Goal: Task Accomplishment & Management: Use online tool/utility

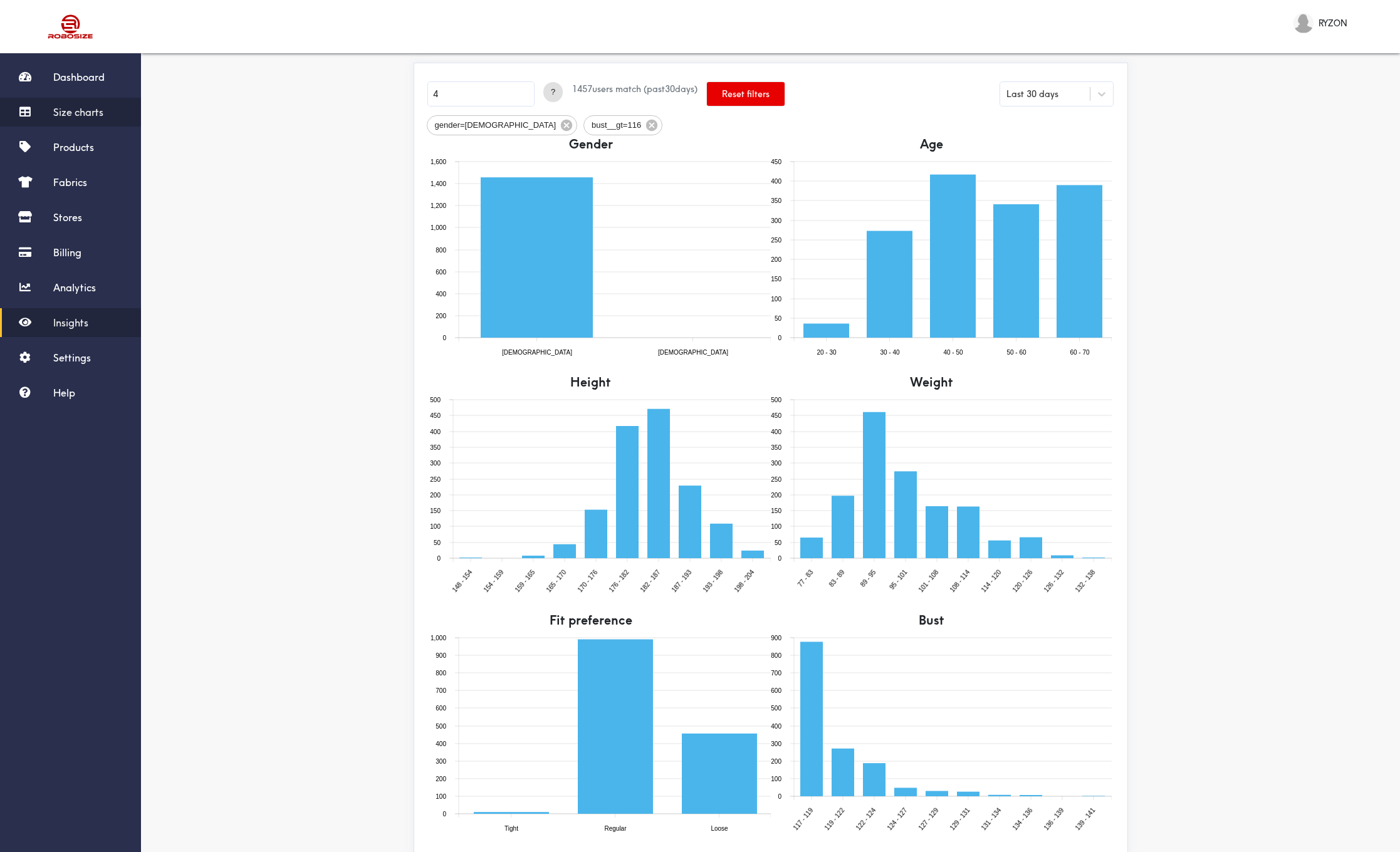
scroll to position [51, 0]
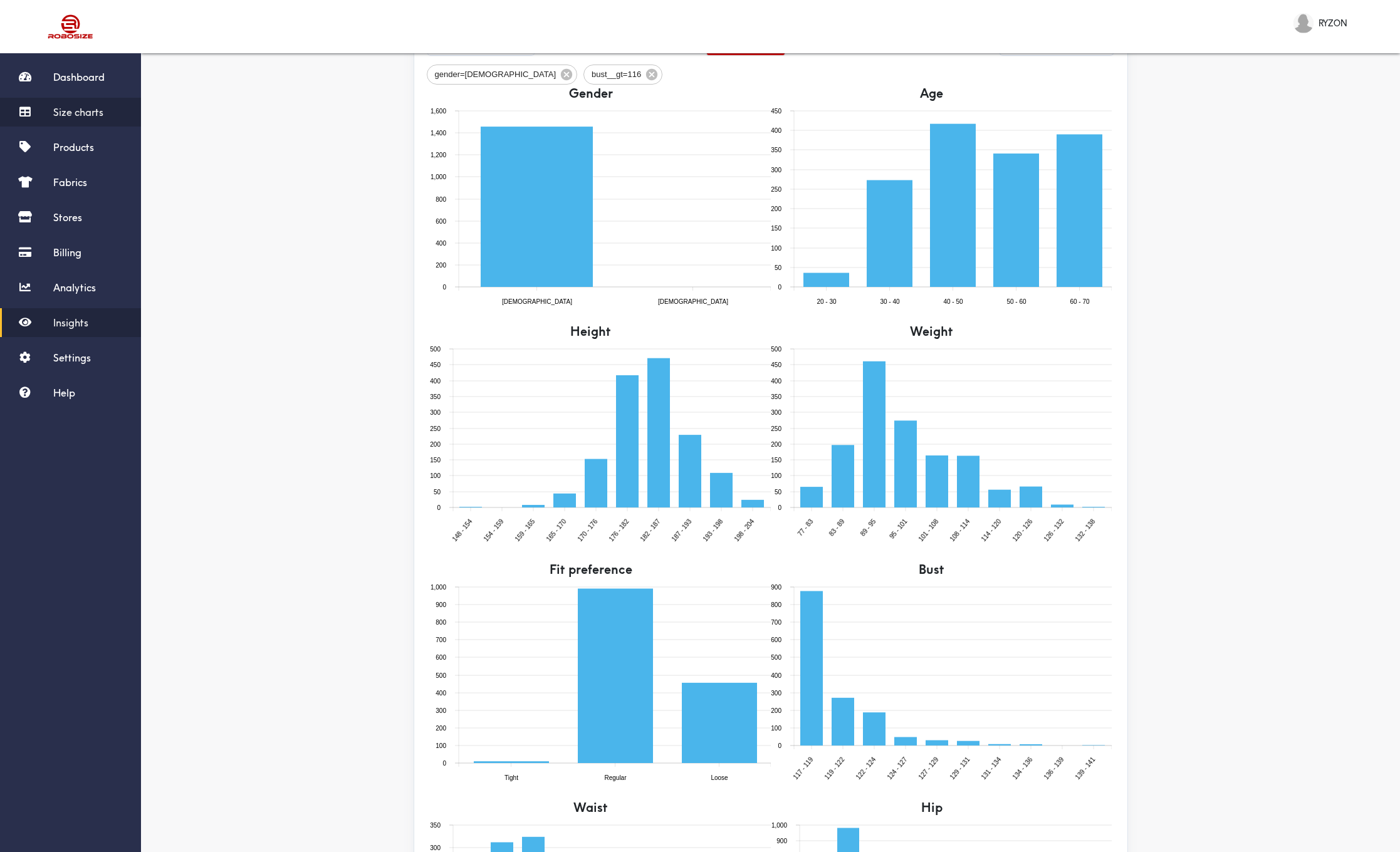
type input "4"
click at [107, 114] on link "Size charts" at bounding box center [70, 112] width 141 height 29
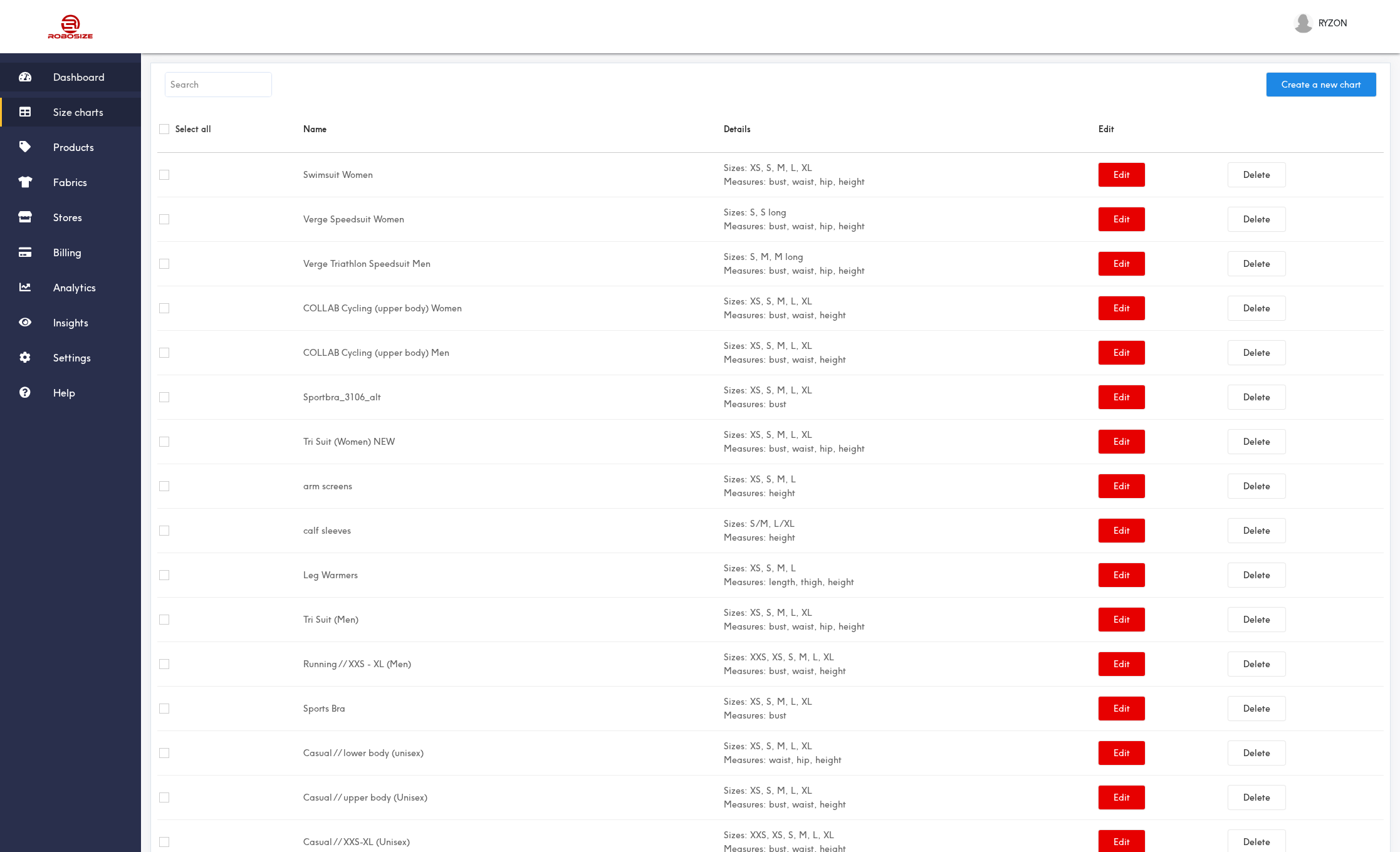
click at [112, 74] on link "Dashboard" at bounding box center [70, 77] width 141 height 29
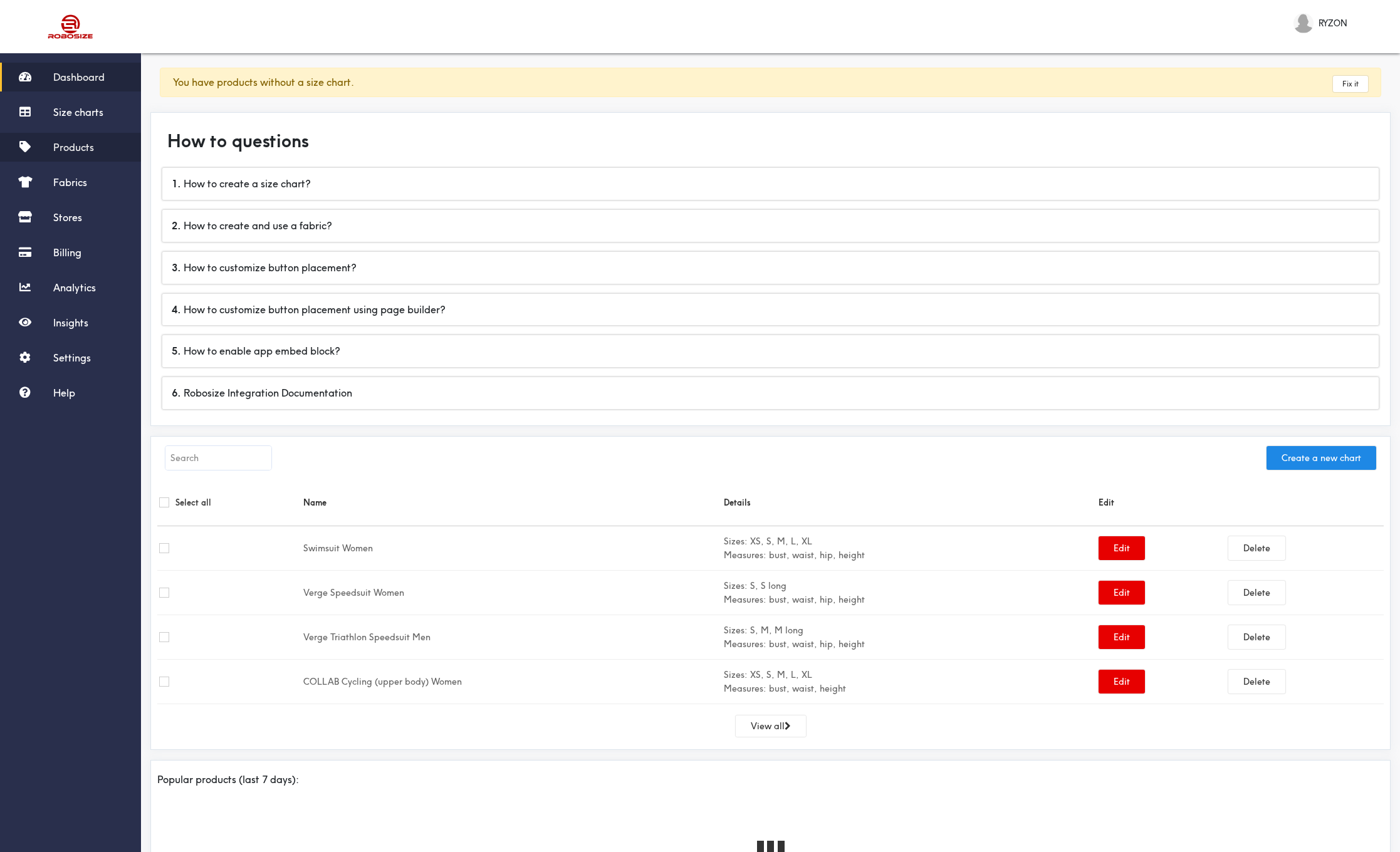
click at [87, 152] on span "Products" at bounding box center [73, 147] width 40 height 13
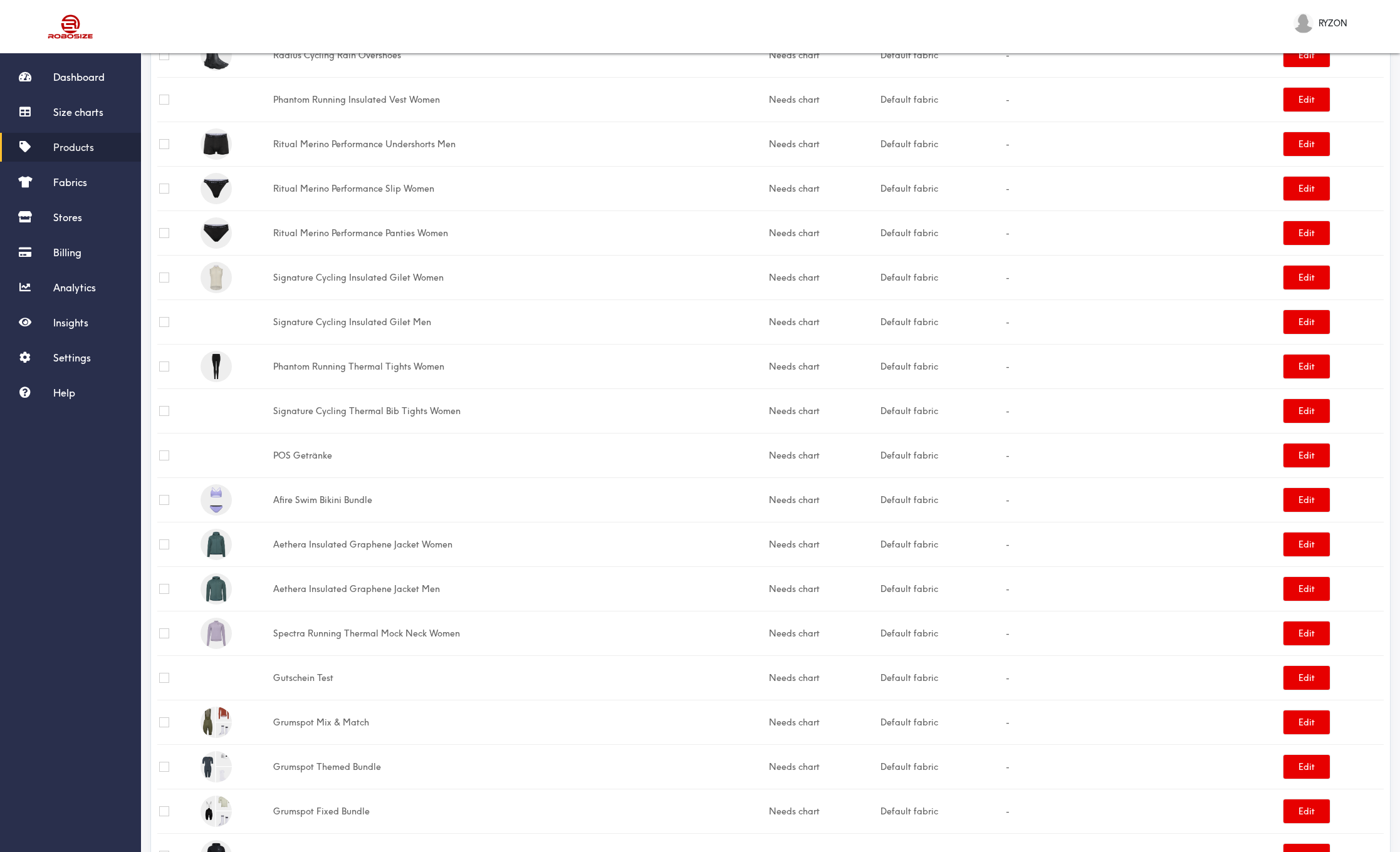
scroll to position [316, 0]
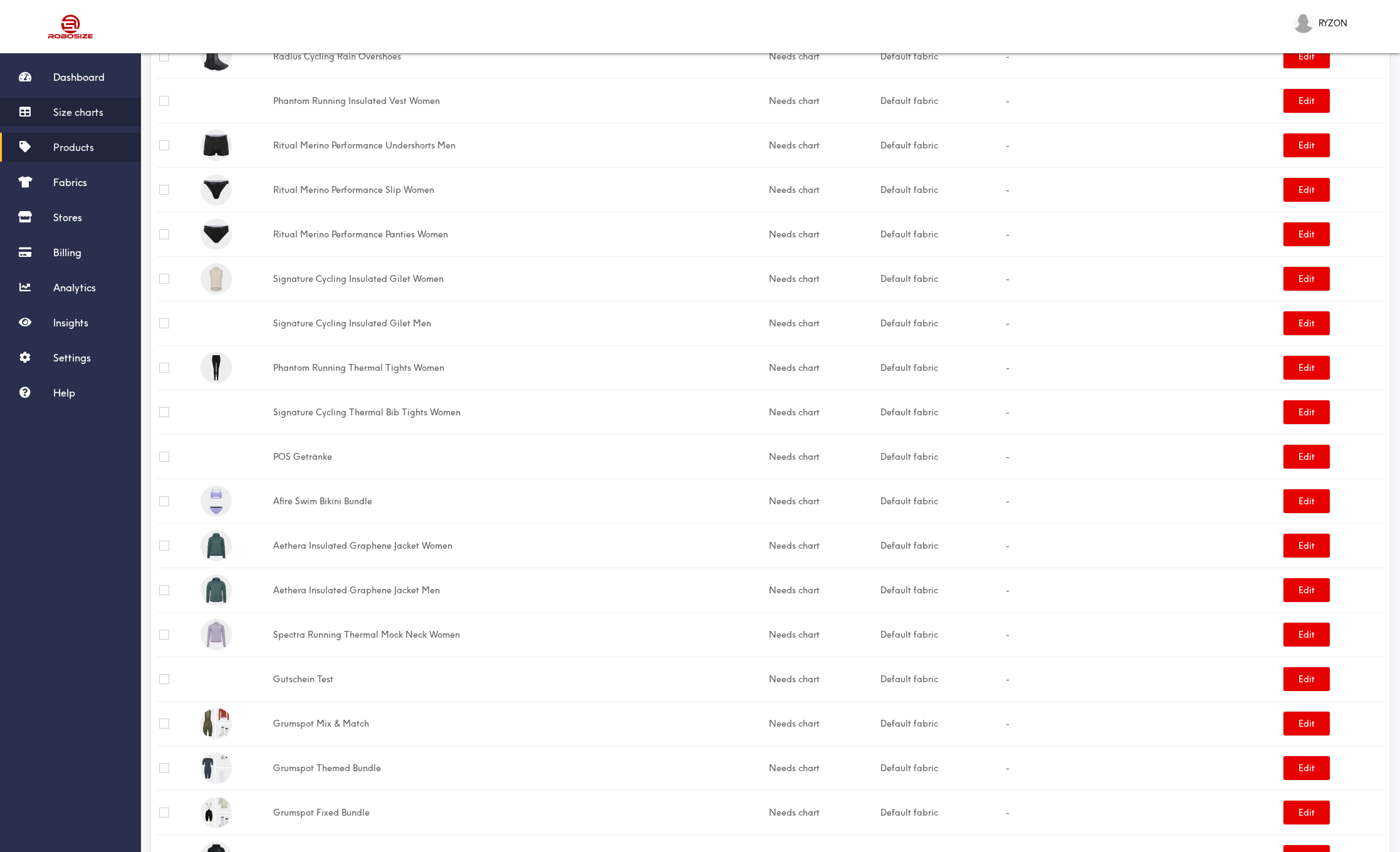
click at [89, 112] on span "Size charts" at bounding box center [78, 112] width 50 height 13
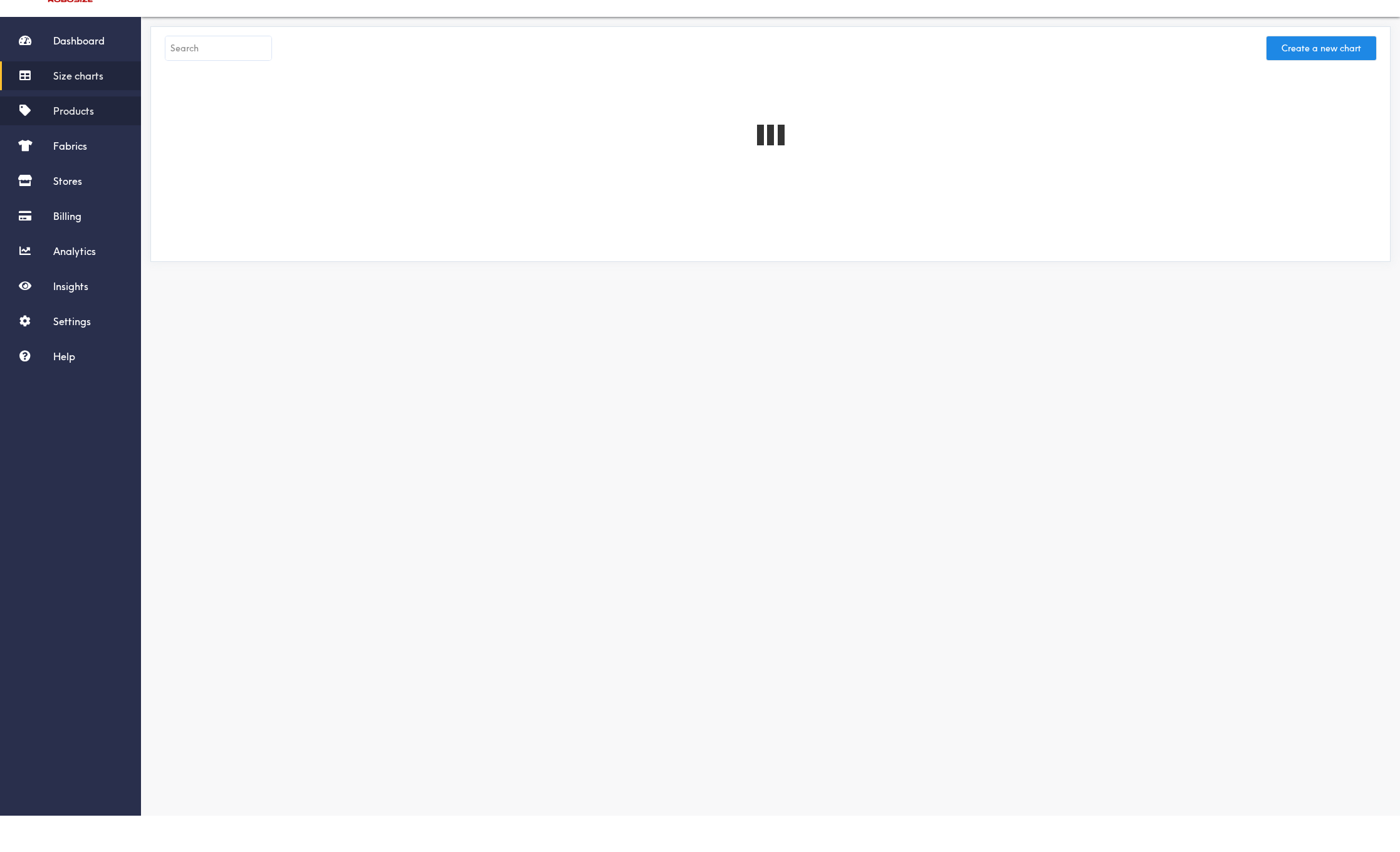
scroll to position [36, 0]
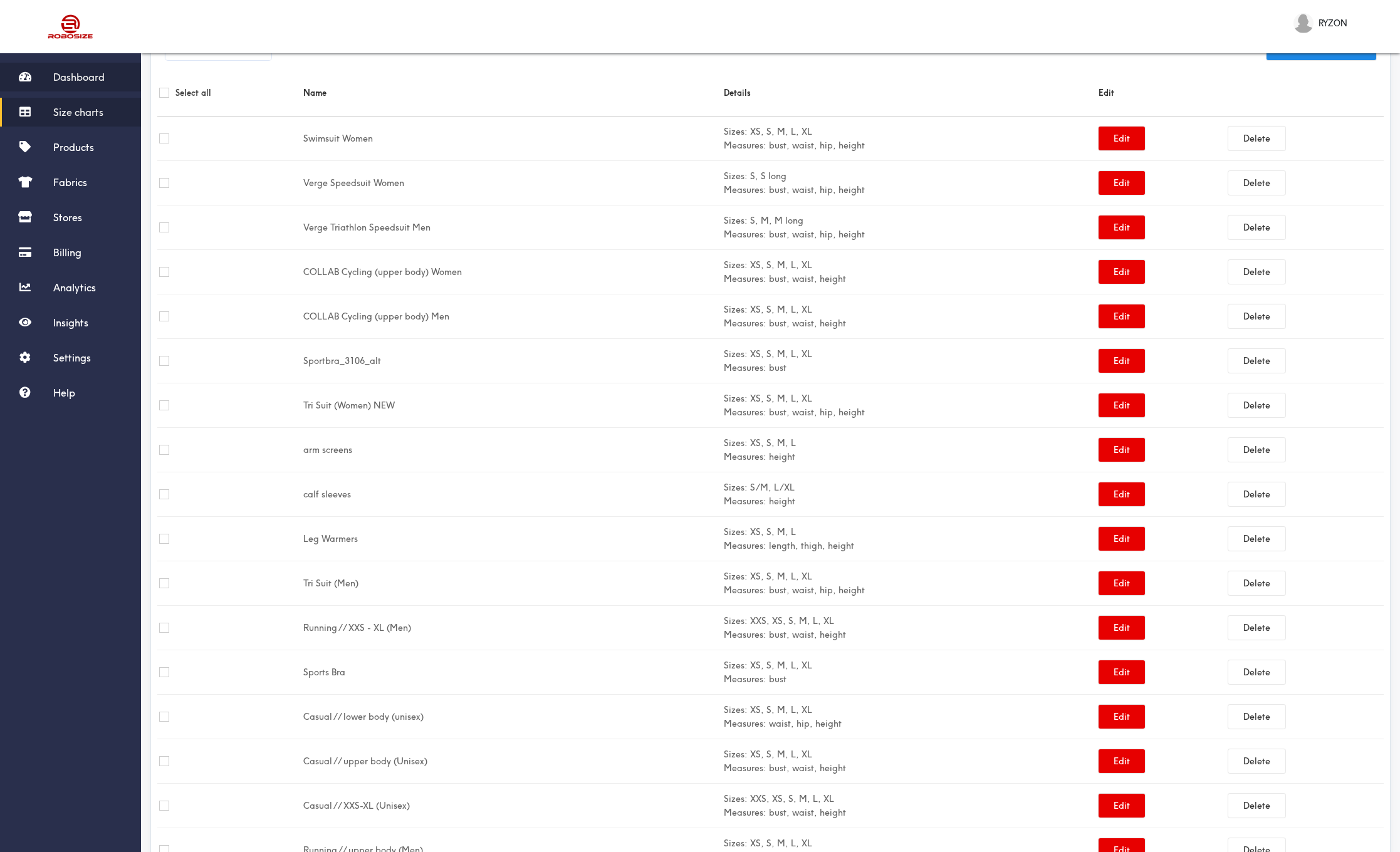
click at [89, 76] on span "Dashboard" at bounding box center [79, 77] width 52 height 13
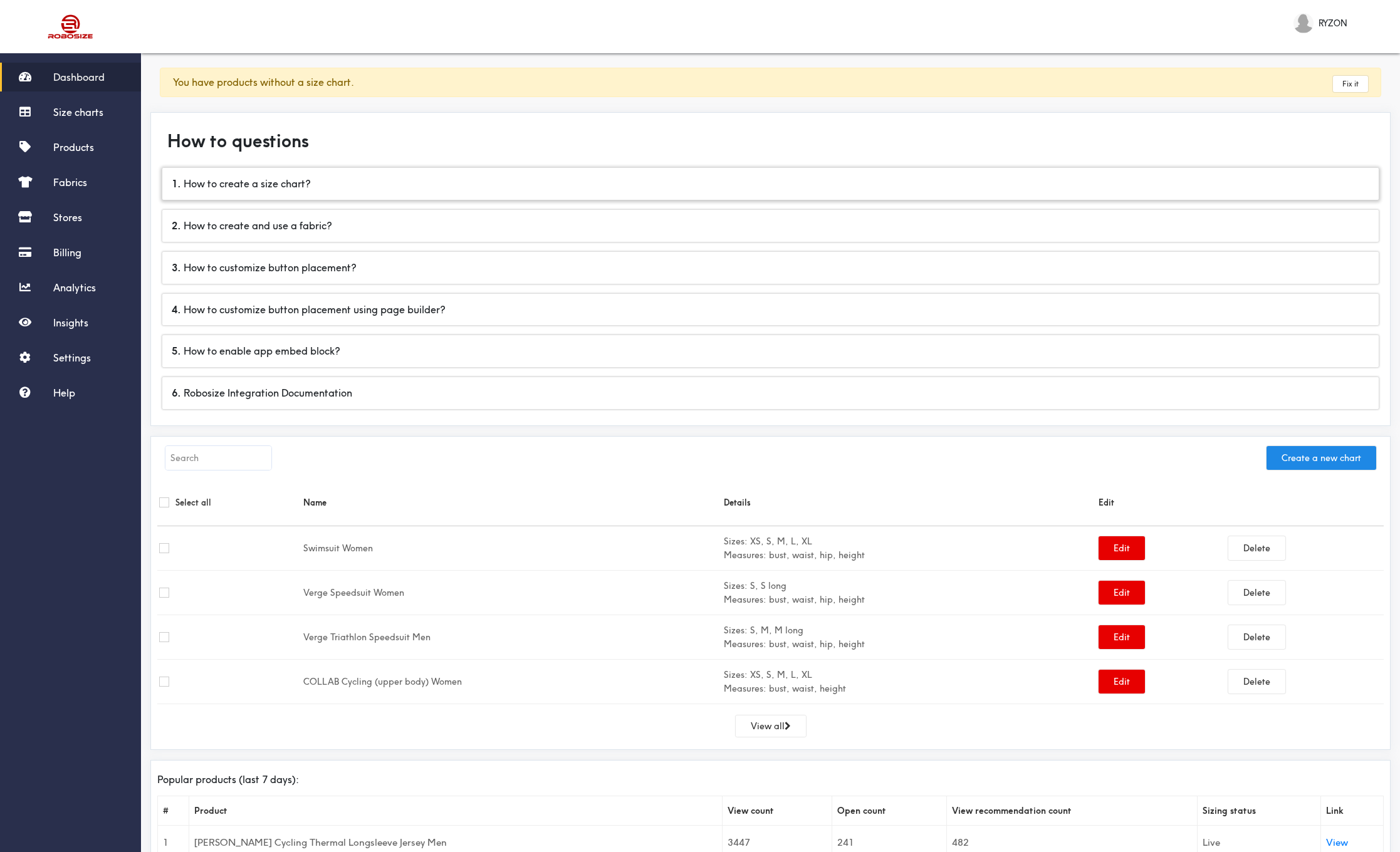
click at [492, 185] on div "1 . How to create a size chart?" at bounding box center [770, 184] width 1216 height 32
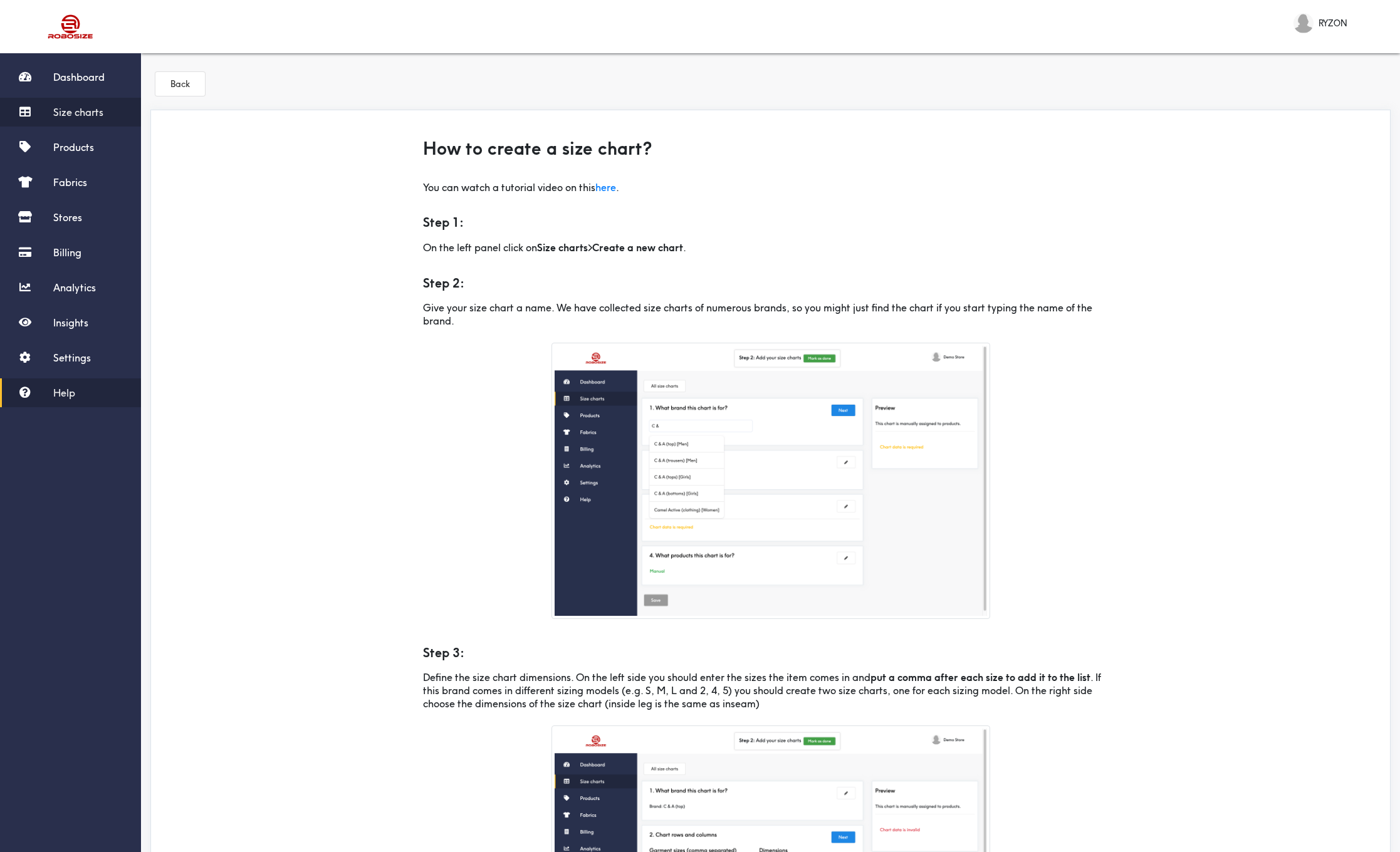
click at [112, 112] on link "Size charts" at bounding box center [70, 112] width 141 height 29
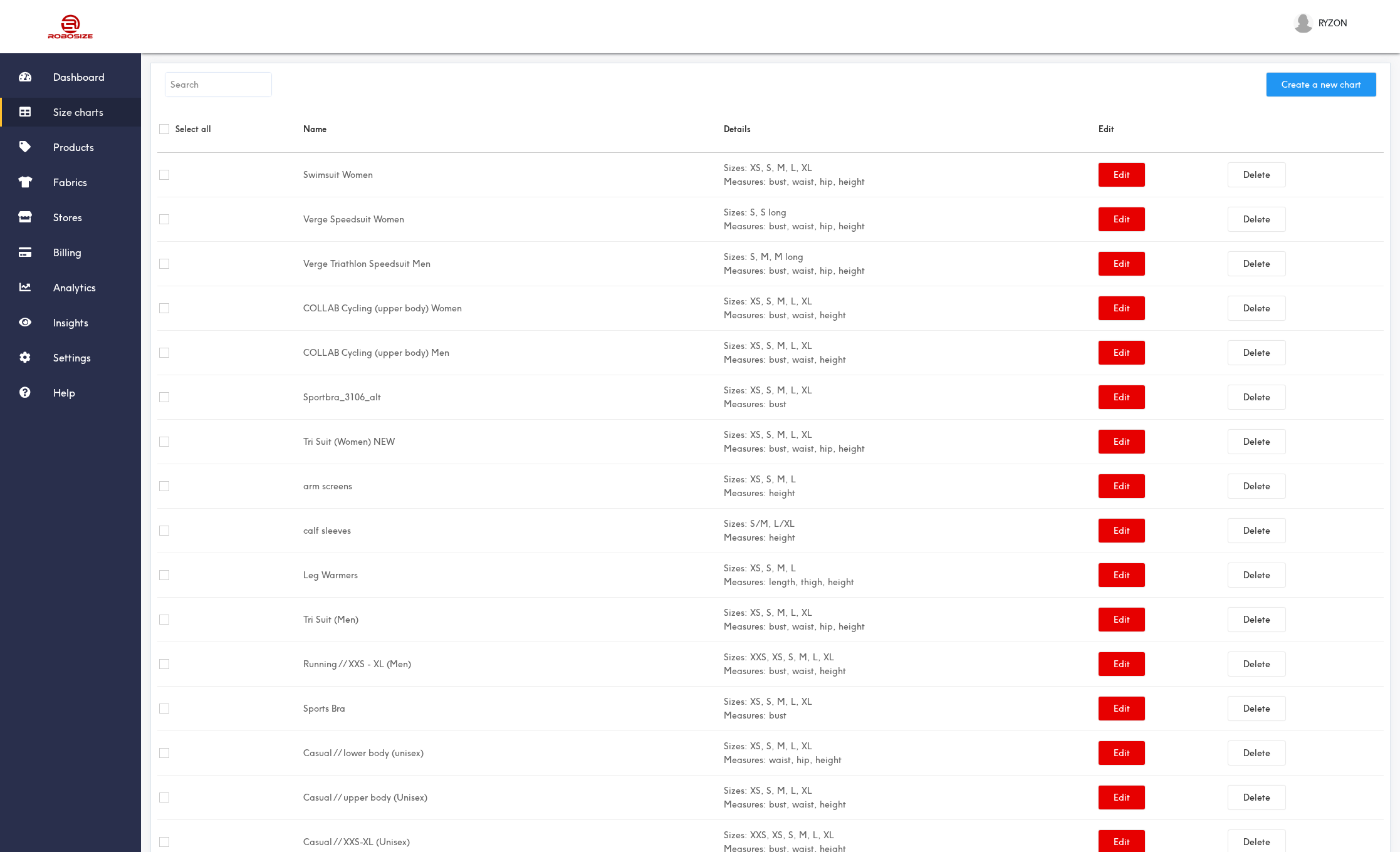
click at [1310, 88] on button "Create a new chart" at bounding box center [1322, 85] width 110 height 24
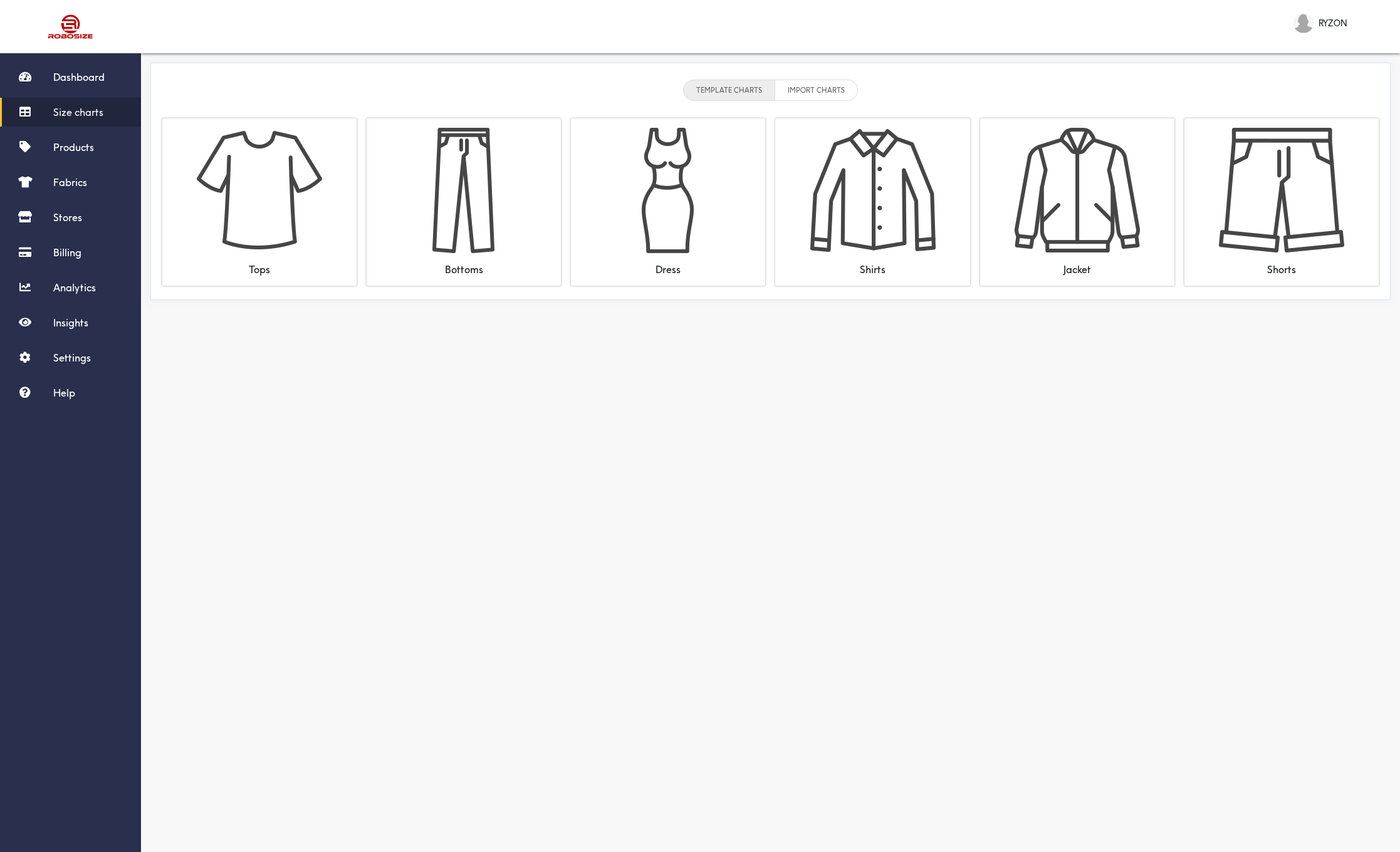
click at [838, 90] on li "IMPORT CHARTS" at bounding box center [816, 90] width 82 height 21
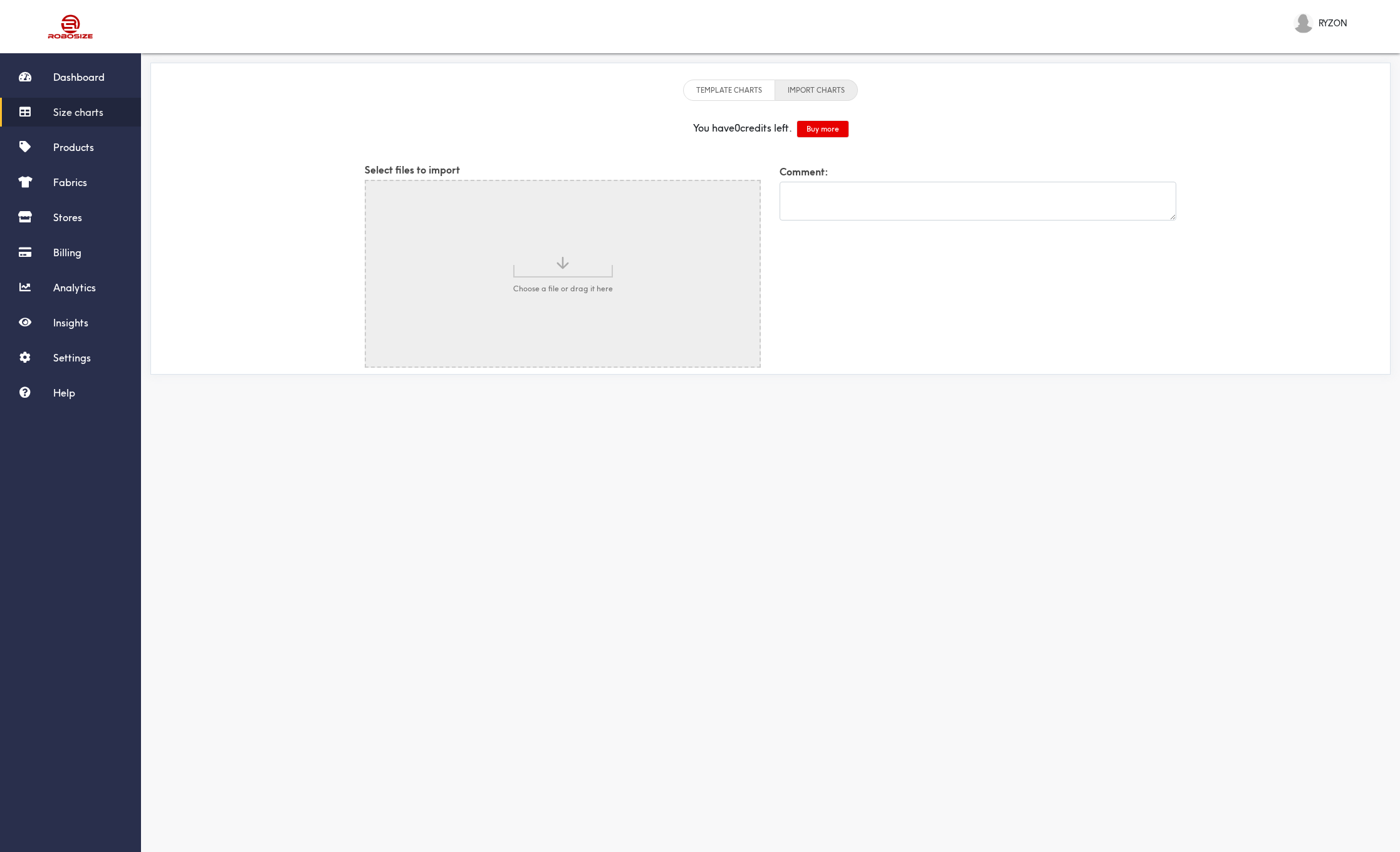
click at [726, 94] on li "TEMPLATE CHARTS" at bounding box center [729, 90] width 92 height 21
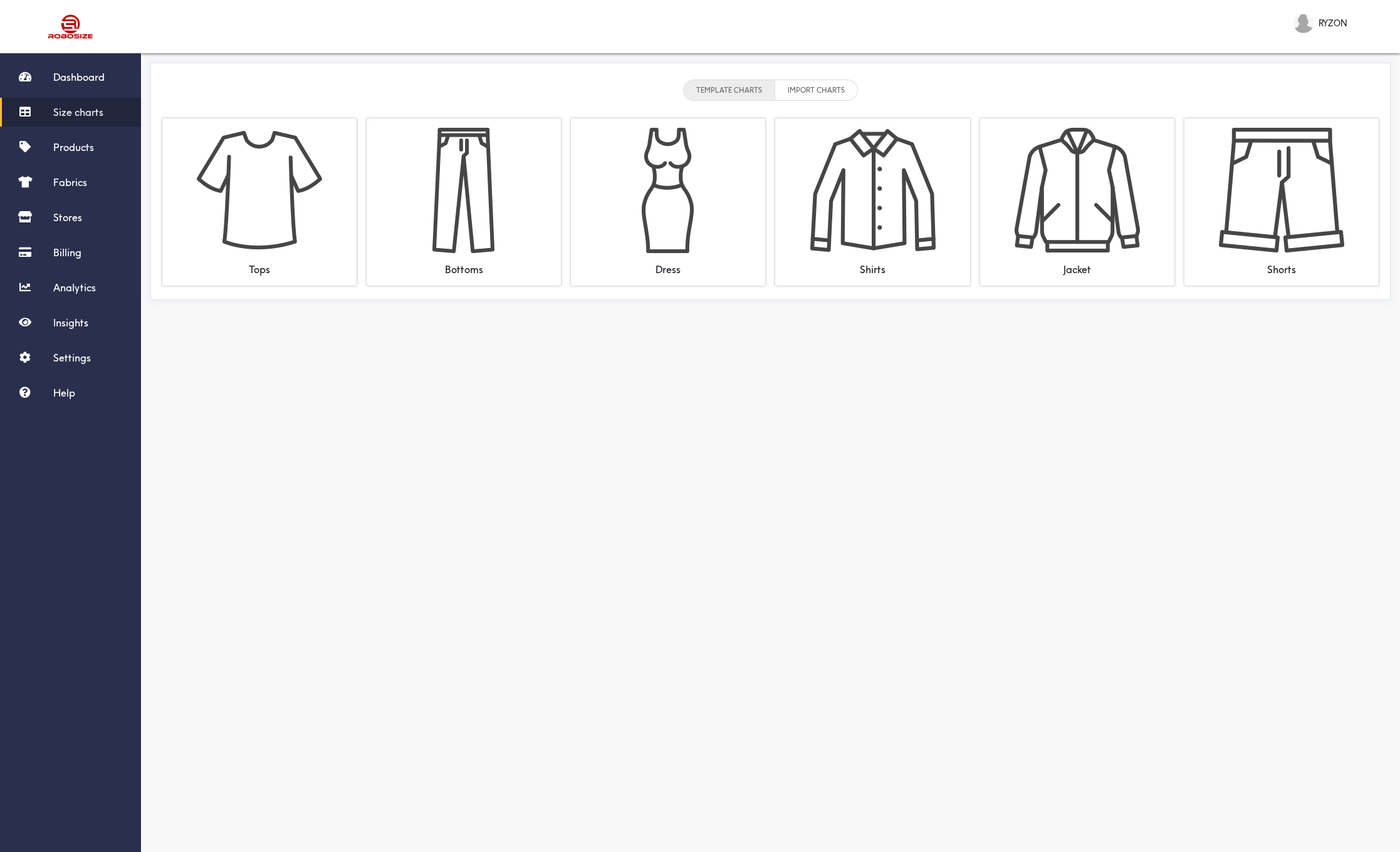
click at [842, 89] on li "IMPORT CHARTS" at bounding box center [816, 90] width 82 height 21
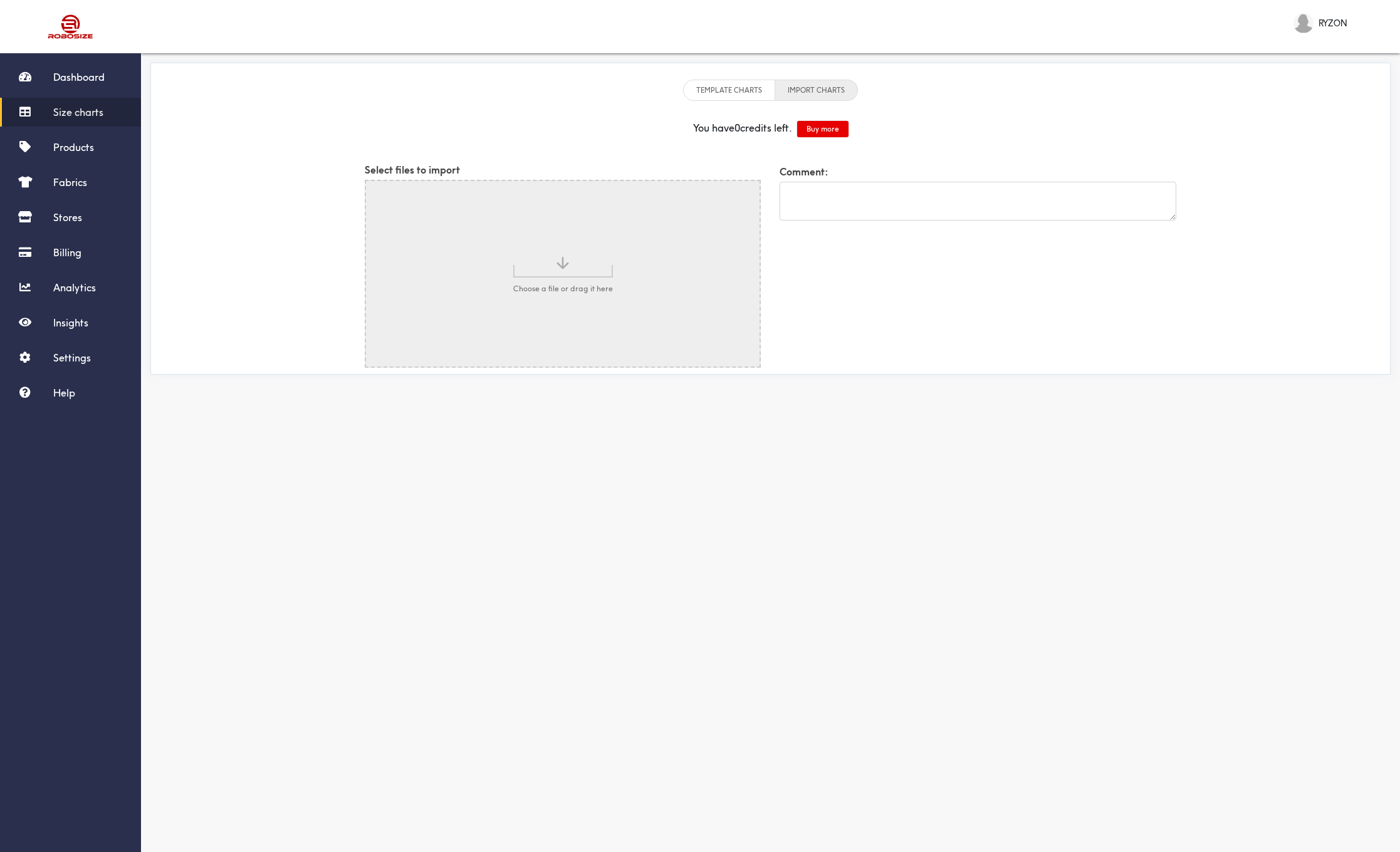
click at [730, 96] on li "TEMPLATE CHARTS" at bounding box center [729, 90] width 92 height 21
